Goal: Task Accomplishment & Management: Manage account settings

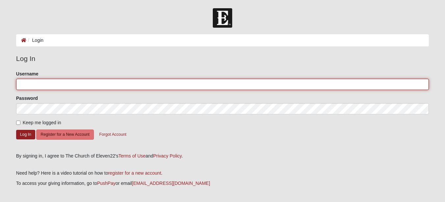
click at [97, 84] on input "Username" at bounding box center [222, 84] width 412 height 11
type input "[EMAIL_ADDRESS][DOMAIN_NAME]"
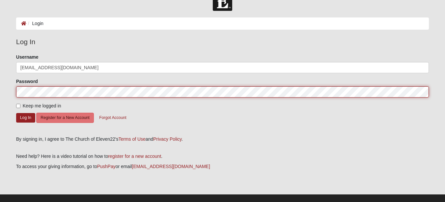
scroll to position [26, 0]
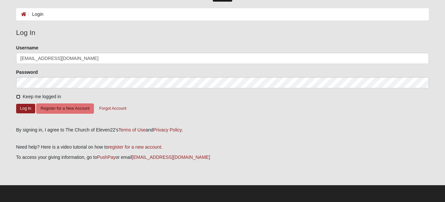
click at [18, 97] on input "Keep me logged in" at bounding box center [18, 96] width 4 height 4
checkbox input "true"
click at [26, 109] on button "Log In" at bounding box center [25, 109] width 19 height 10
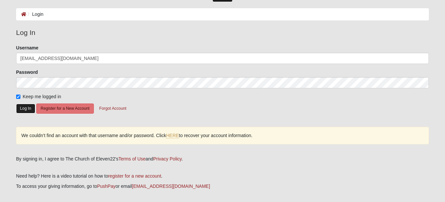
click at [29, 110] on button "Log In" at bounding box center [25, 109] width 19 height 10
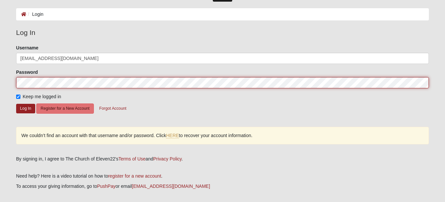
click at [0, 81] on form "Log In Login Login Error Log In Please correct the following: Username [EMAIL_A…" at bounding box center [222, 106] width 445 height 248
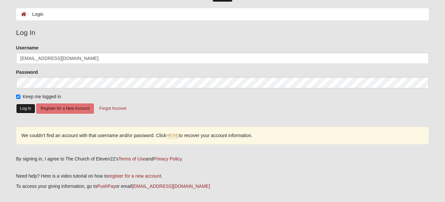
click at [25, 108] on button "Log In" at bounding box center [25, 109] width 19 height 10
click at [173, 137] on link "HERE" at bounding box center [172, 136] width 13 height 6
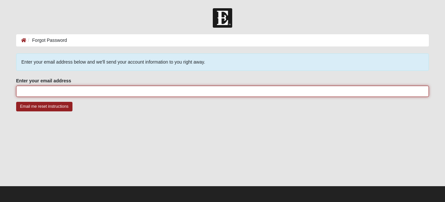
click at [52, 92] on input "Enter your email address" at bounding box center [222, 91] width 412 height 11
type input "[EMAIL_ADDRESS][DOMAIN_NAME]"
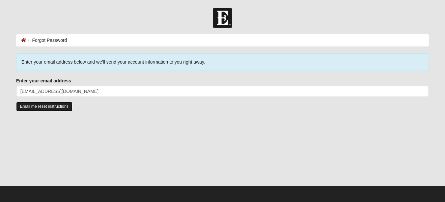
click at [51, 105] on input "Email me reset instructions" at bounding box center [44, 107] width 56 height 10
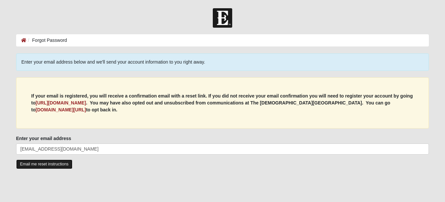
click at [62, 164] on input "Email me reset instructions" at bounding box center [44, 164] width 56 height 10
